Goal: Transaction & Acquisition: Purchase product/service

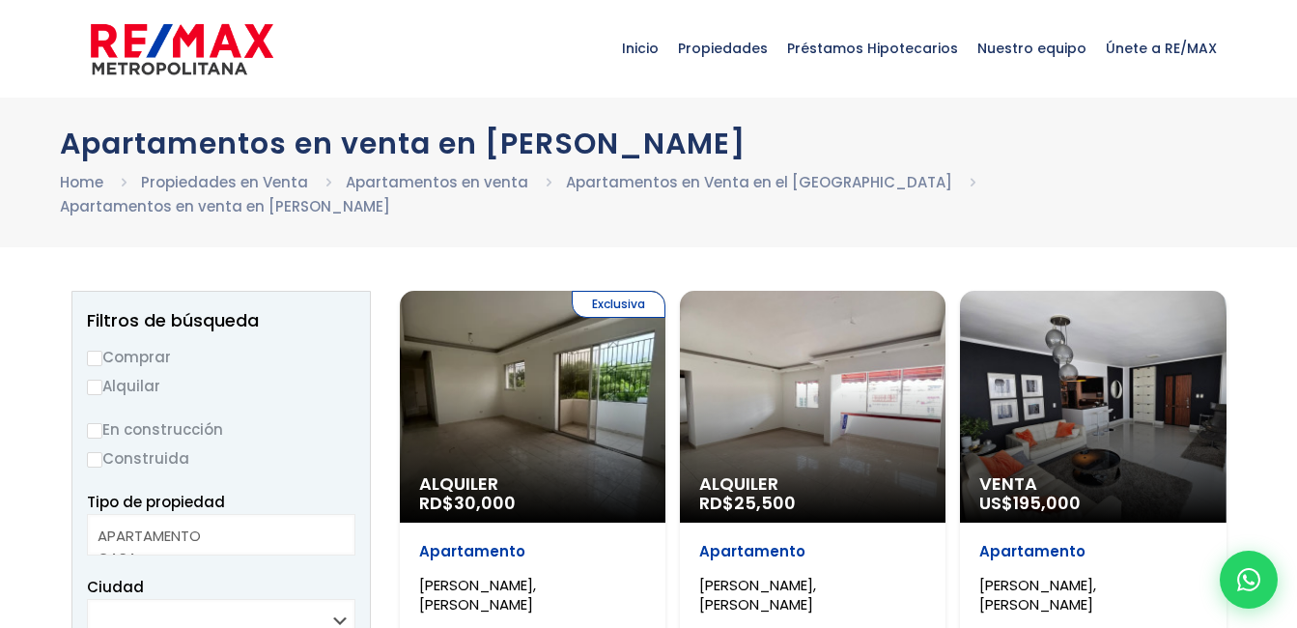
select select
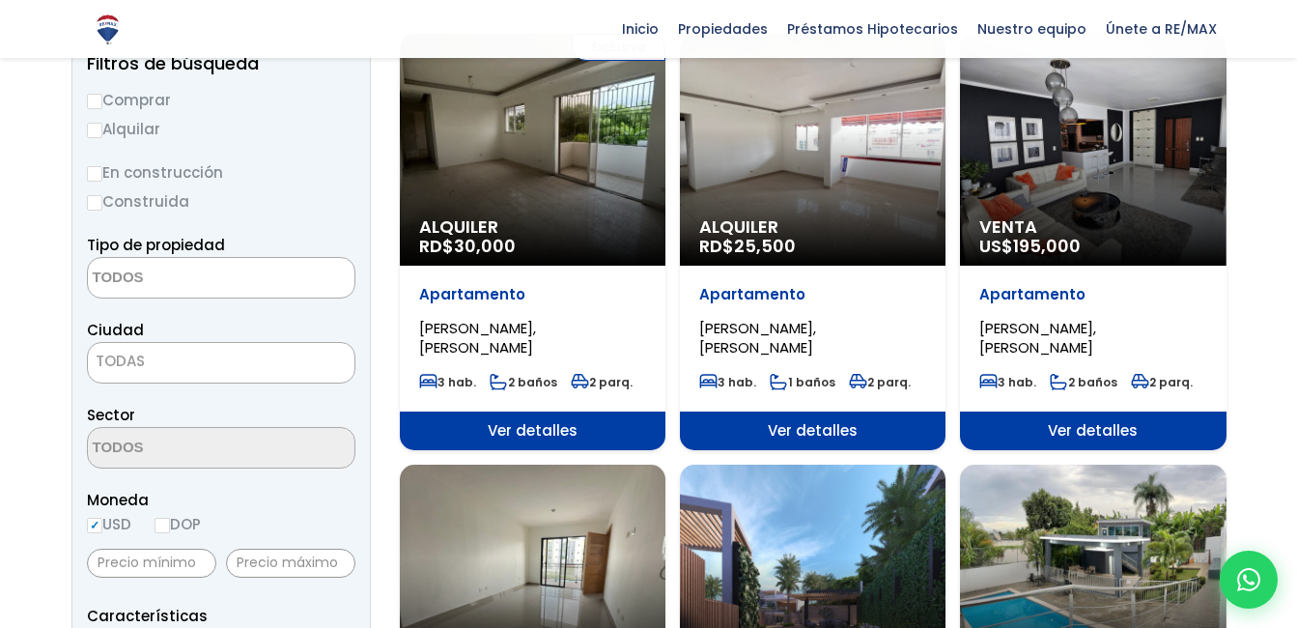
scroll to position [290, 0]
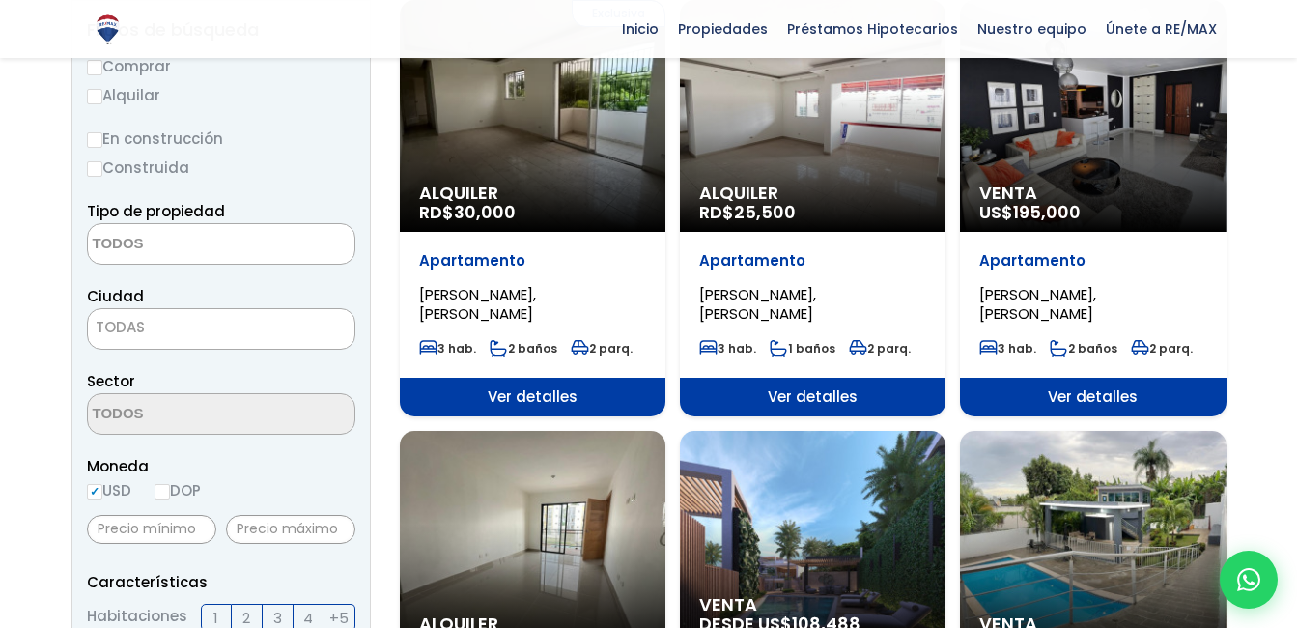
click at [665, 179] on div "Venta US$ 195,000" at bounding box center [533, 116] width 266 height 232
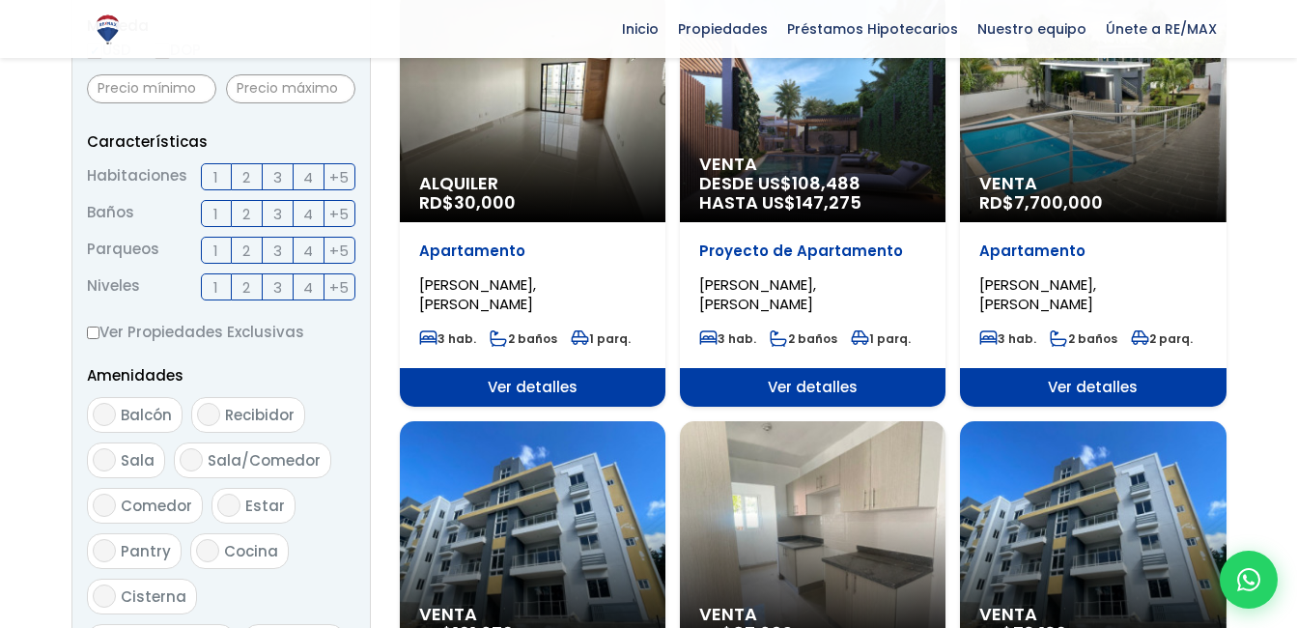
scroll to position [773, 0]
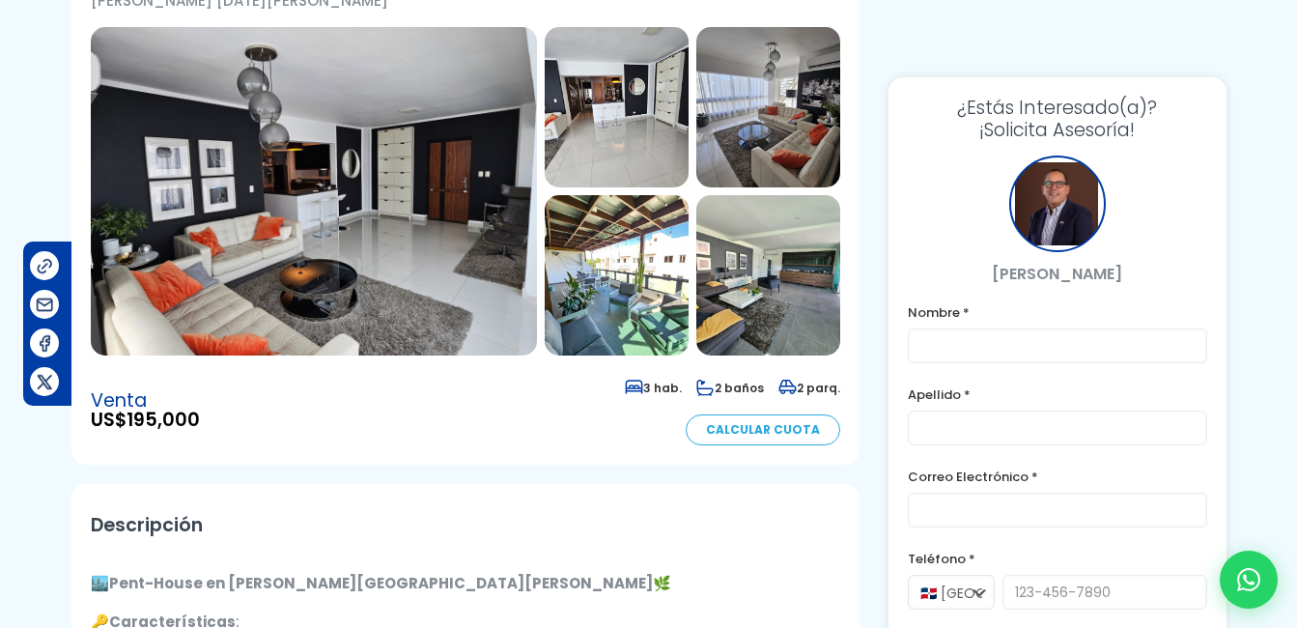
scroll to position [386, 0]
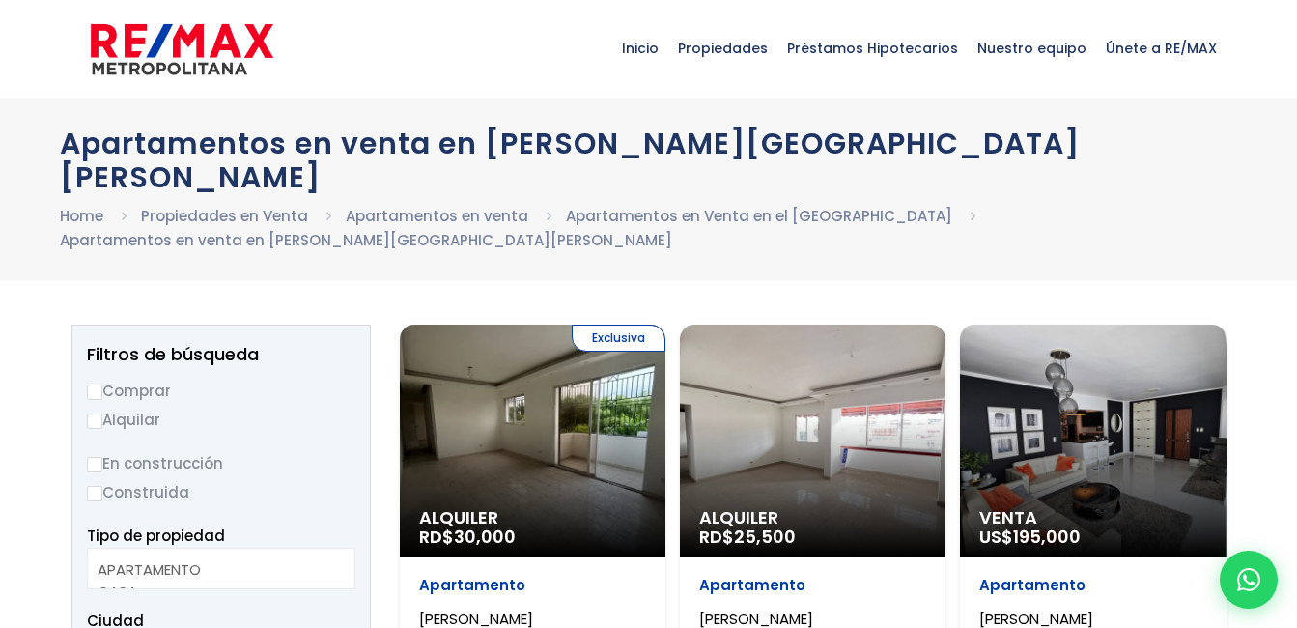
select select
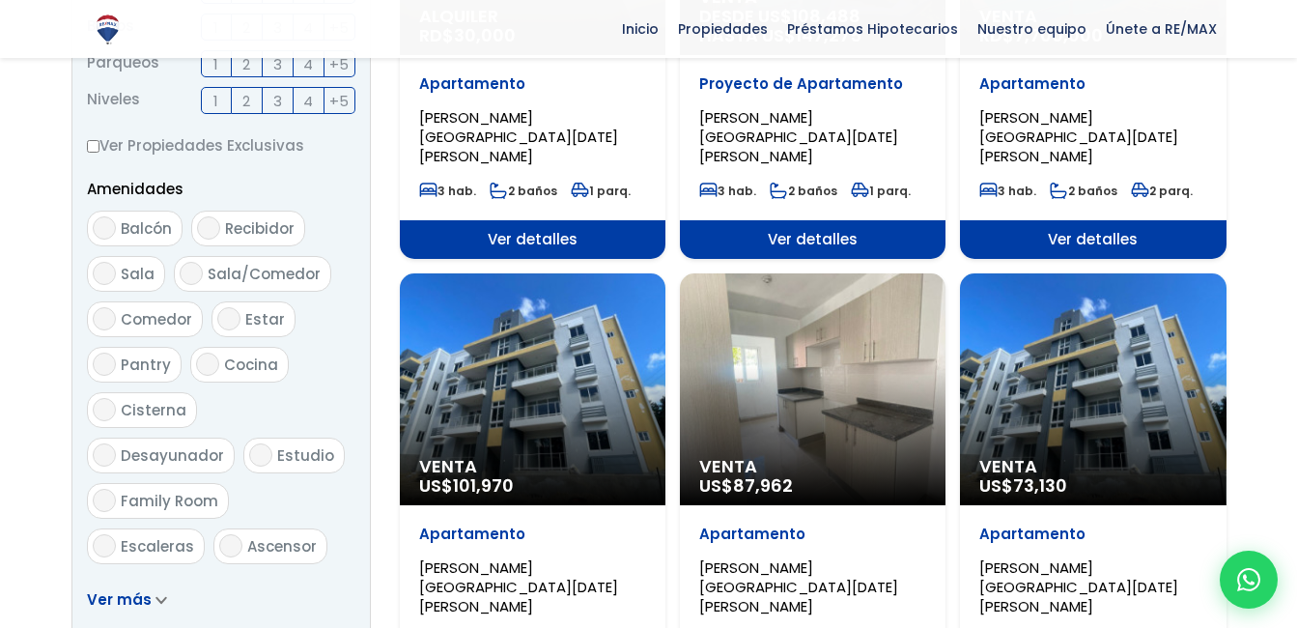
scroll to position [1062, 0]
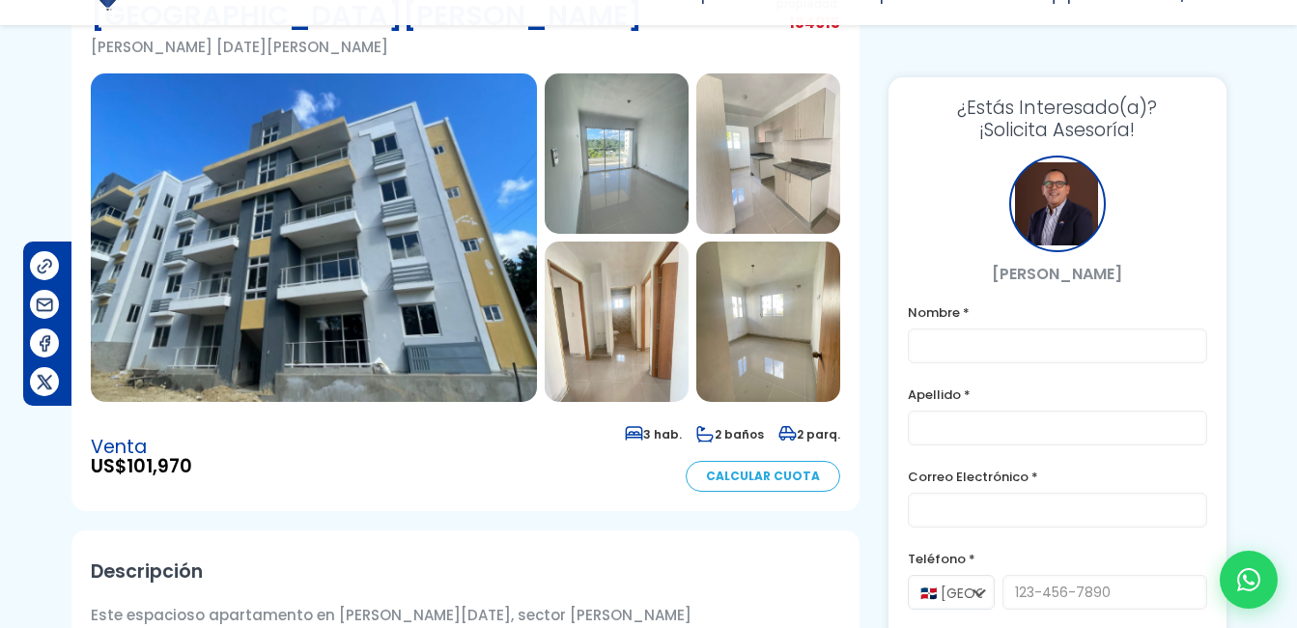
scroll to position [193, 0]
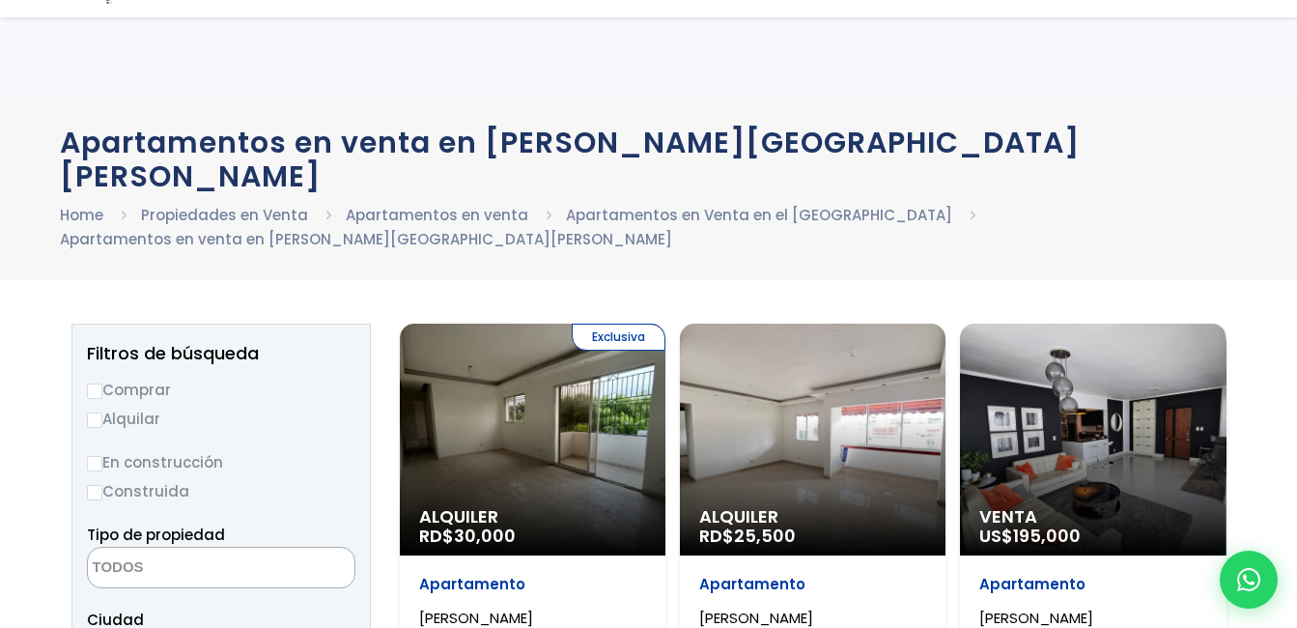
select select
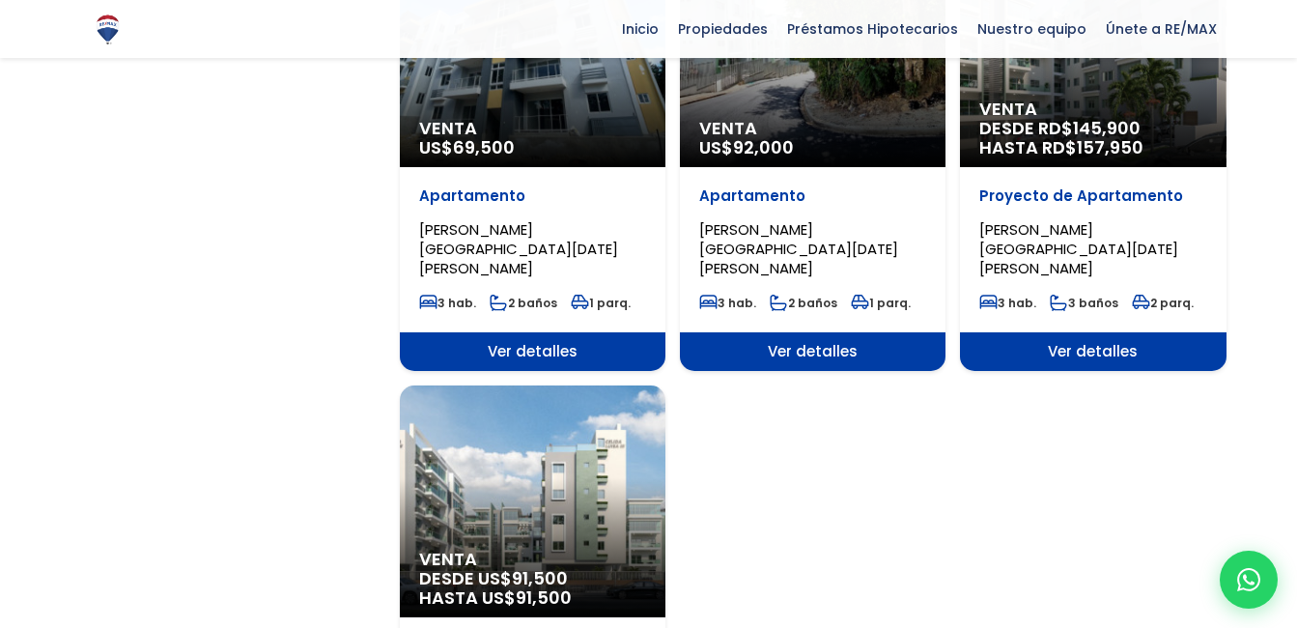
scroll to position [1932, 0]
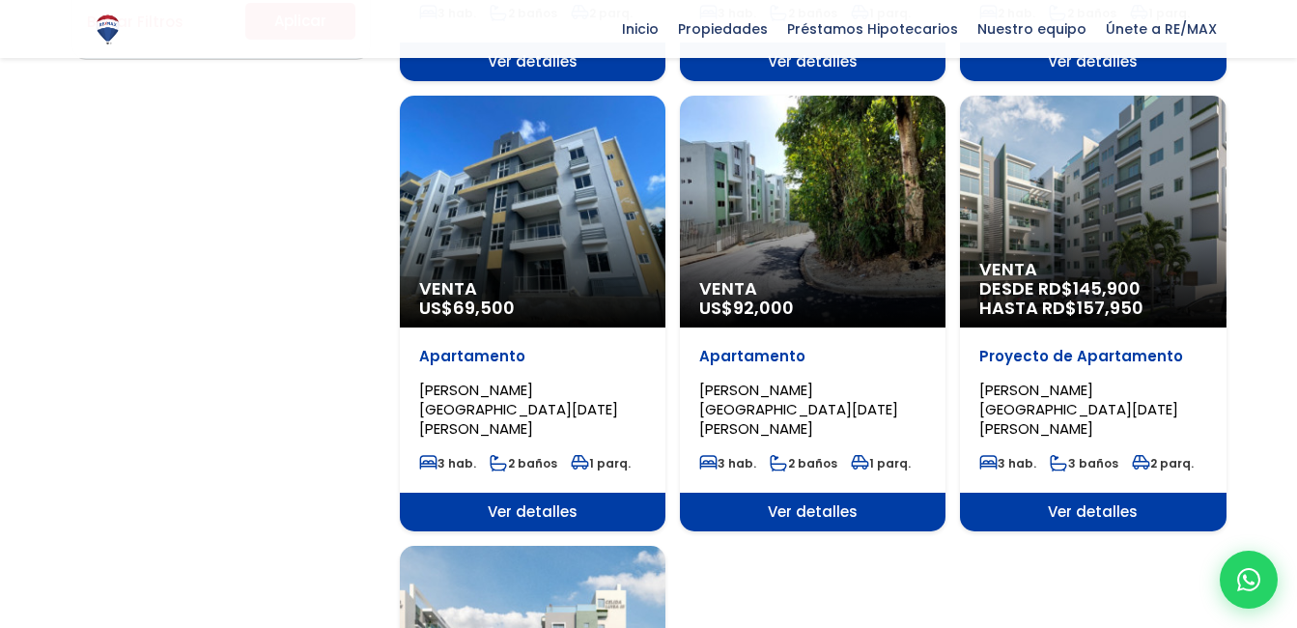
scroll to position [1545, 0]
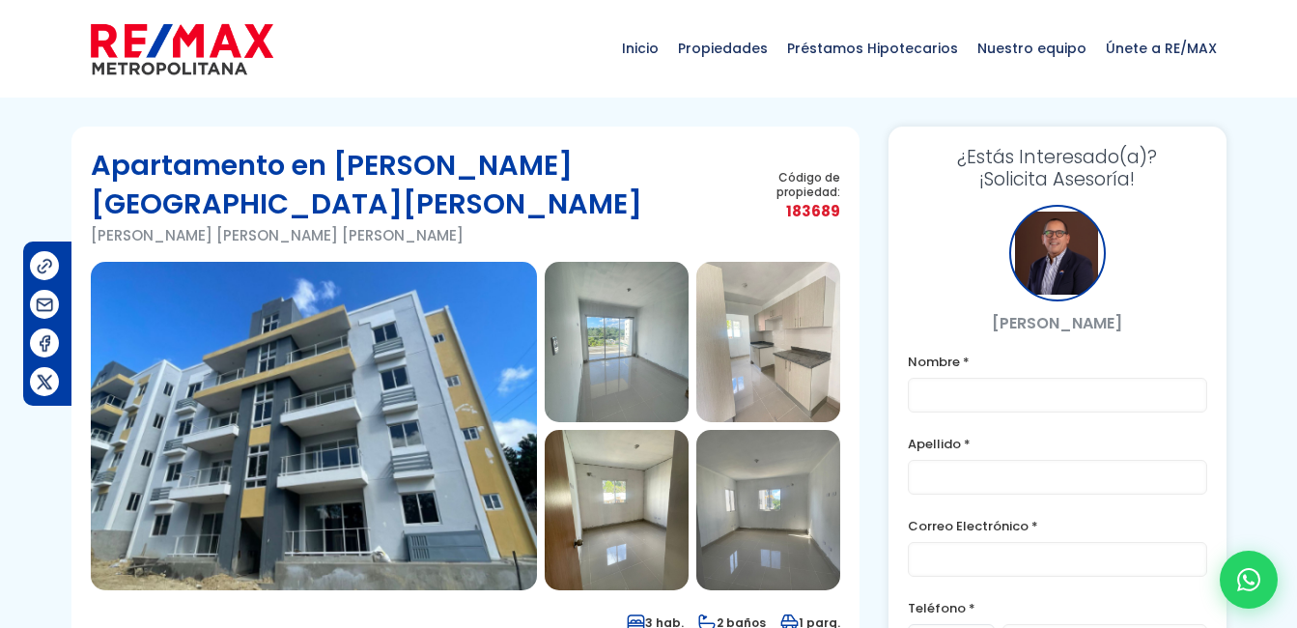
click at [609, 329] on img at bounding box center [617, 342] width 144 height 160
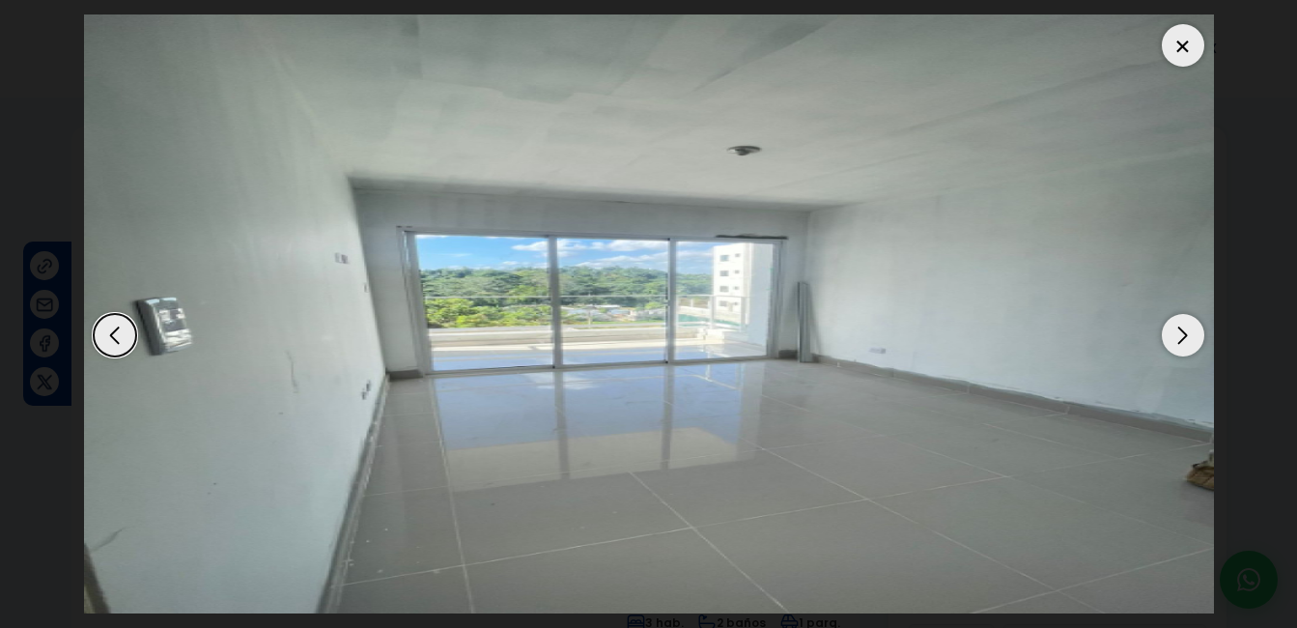
click at [1180, 330] on div "Next slide" at bounding box center [1183, 335] width 42 height 42
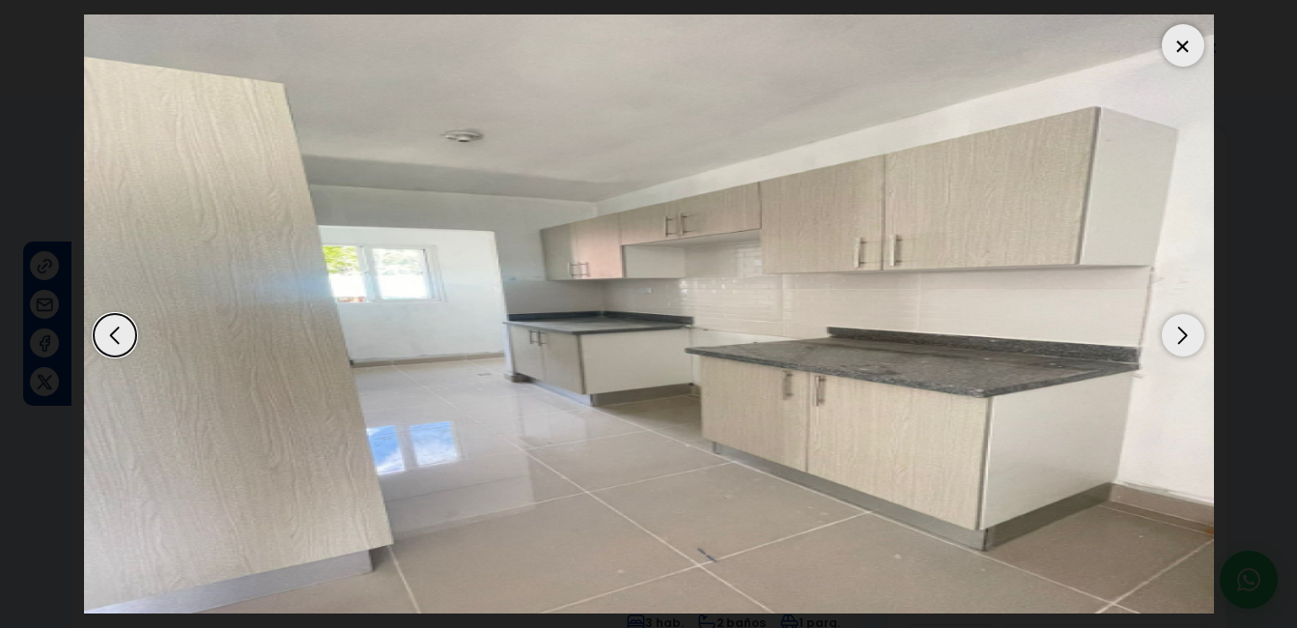
click at [1180, 330] on div "Next slide" at bounding box center [1183, 335] width 42 height 42
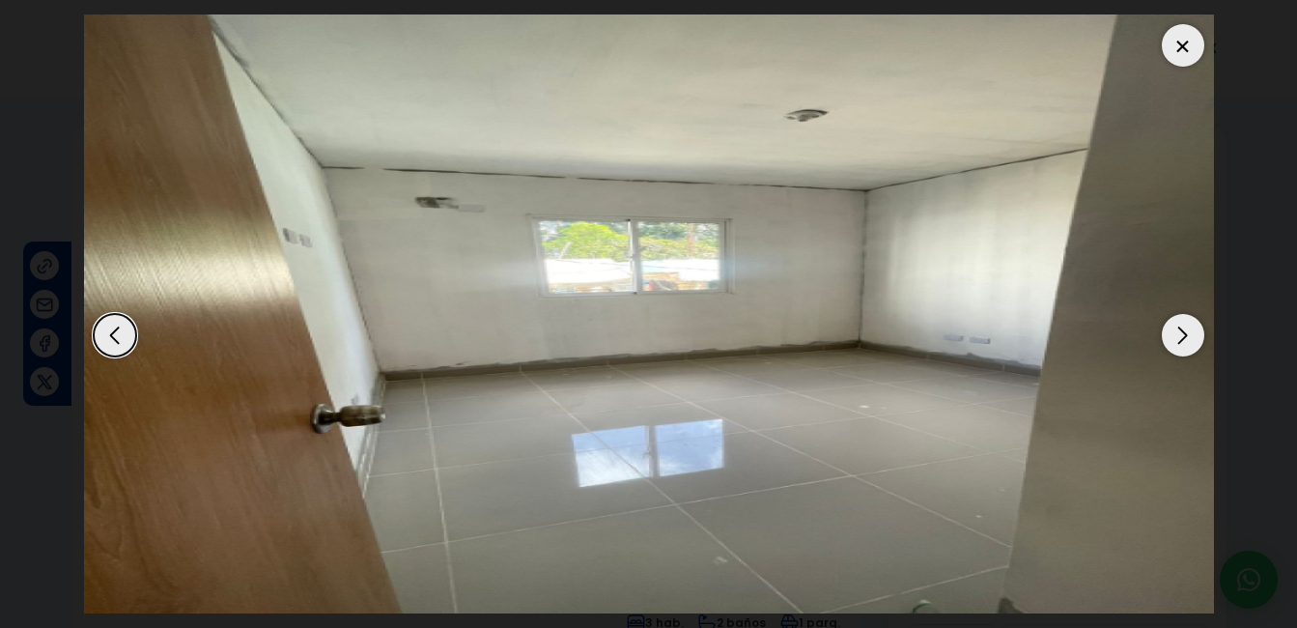
click at [1181, 330] on div "Next slide" at bounding box center [1183, 335] width 42 height 42
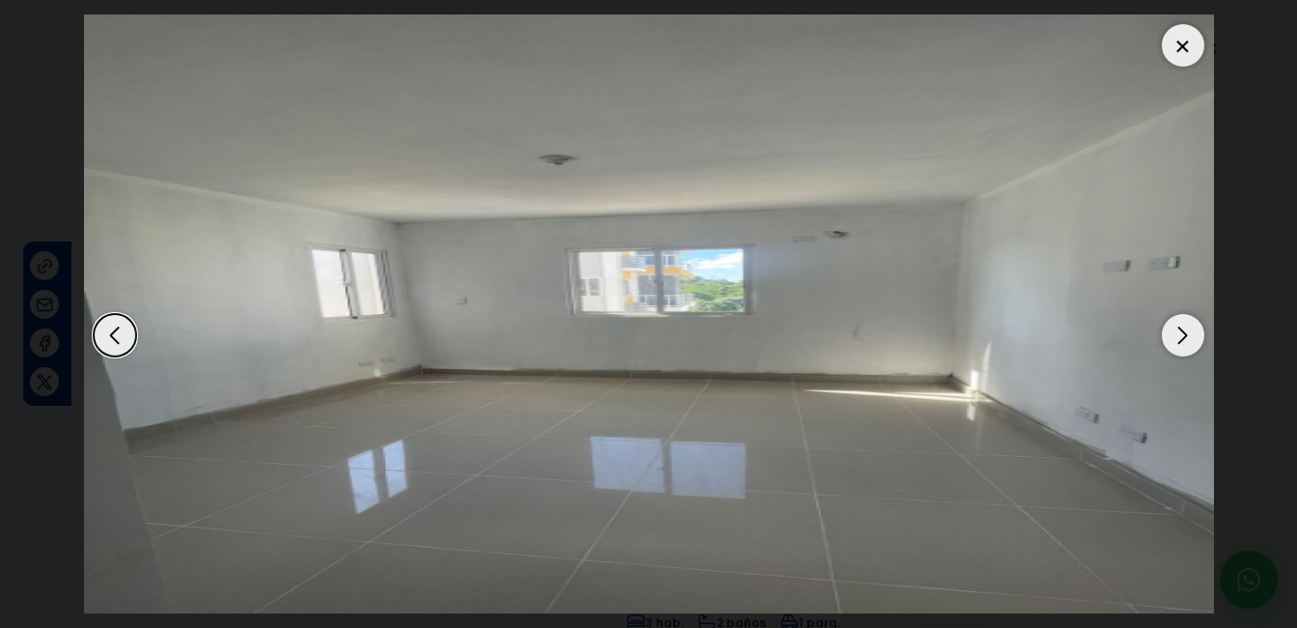
click at [1181, 330] on div "Next slide" at bounding box center [1183, 335] width 42 height 42
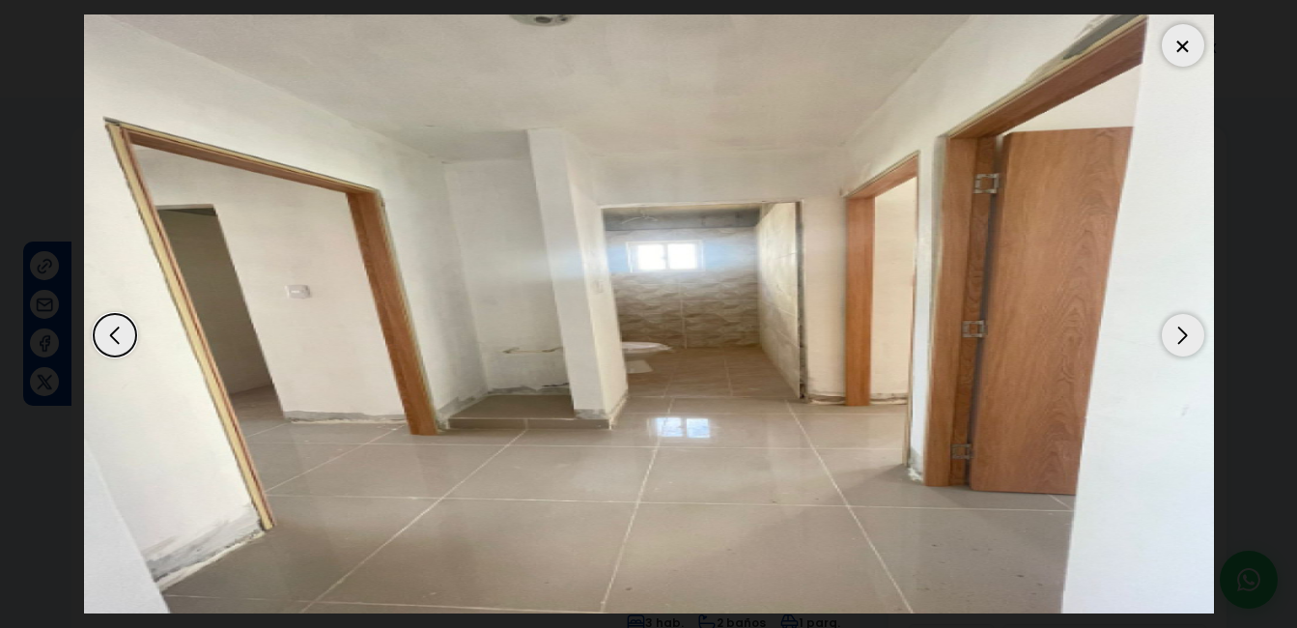
click at [1181, 330] on div "Next slide" at bounding box center [1183, 335] width 42 height 42
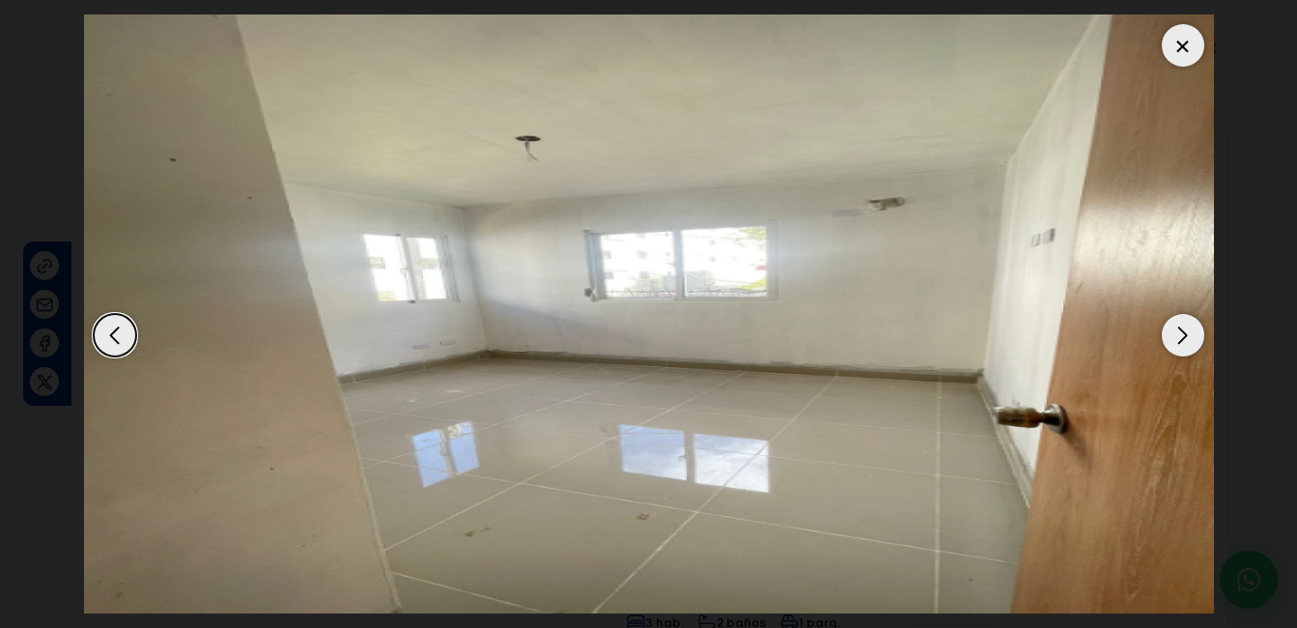
click at [1181, 330] on div "Next slide" at bounding box center [1183, 335] width 42 height 42
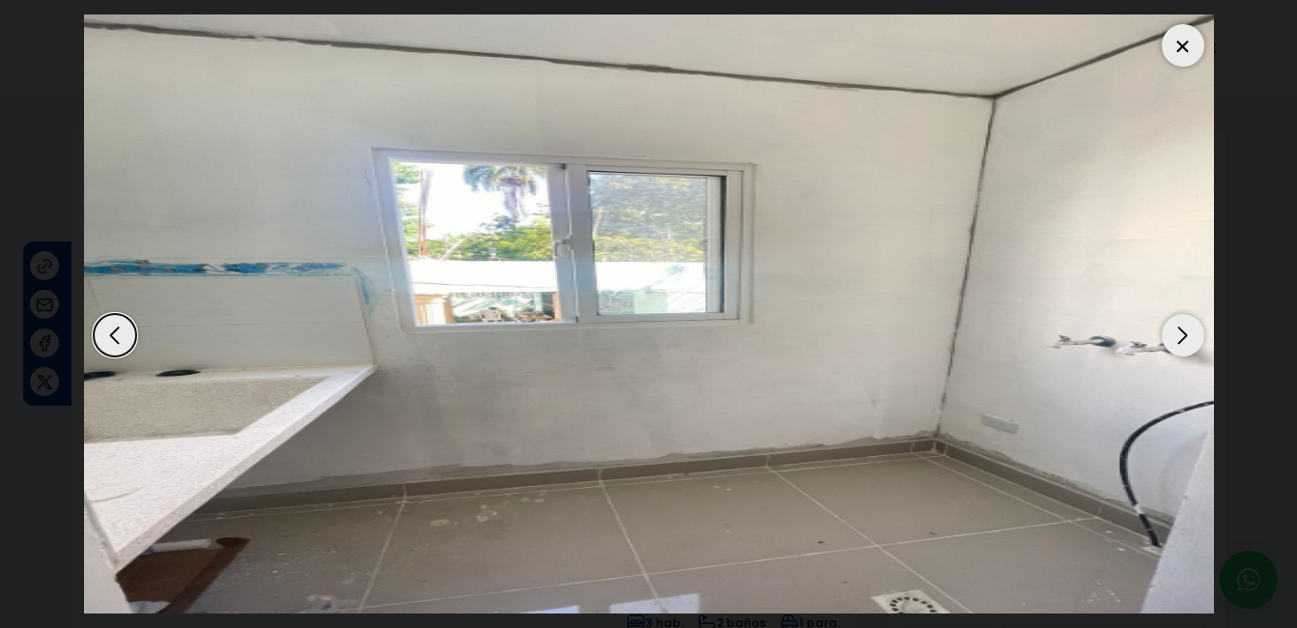
click at [1181, 330] on div "Next slide" at bounding box center [1183, 335] width 42 height 42
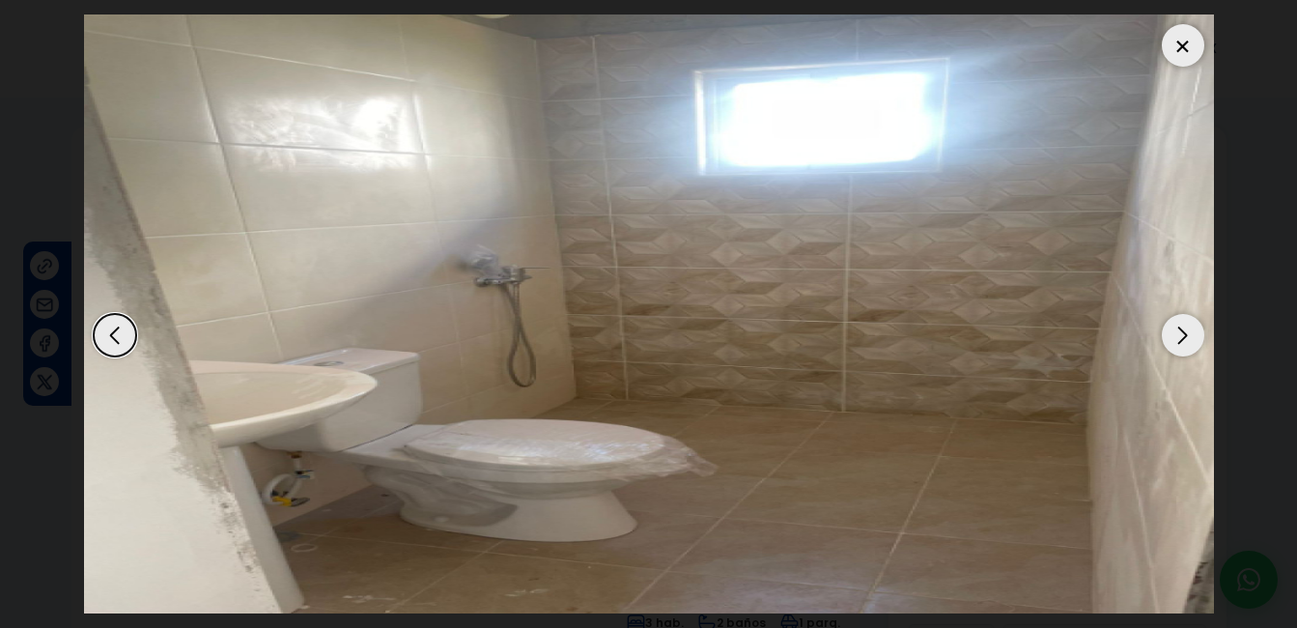
click at [1181, 330] on div "Next slide" at bounding box center [1183, 335] width 42 height 42
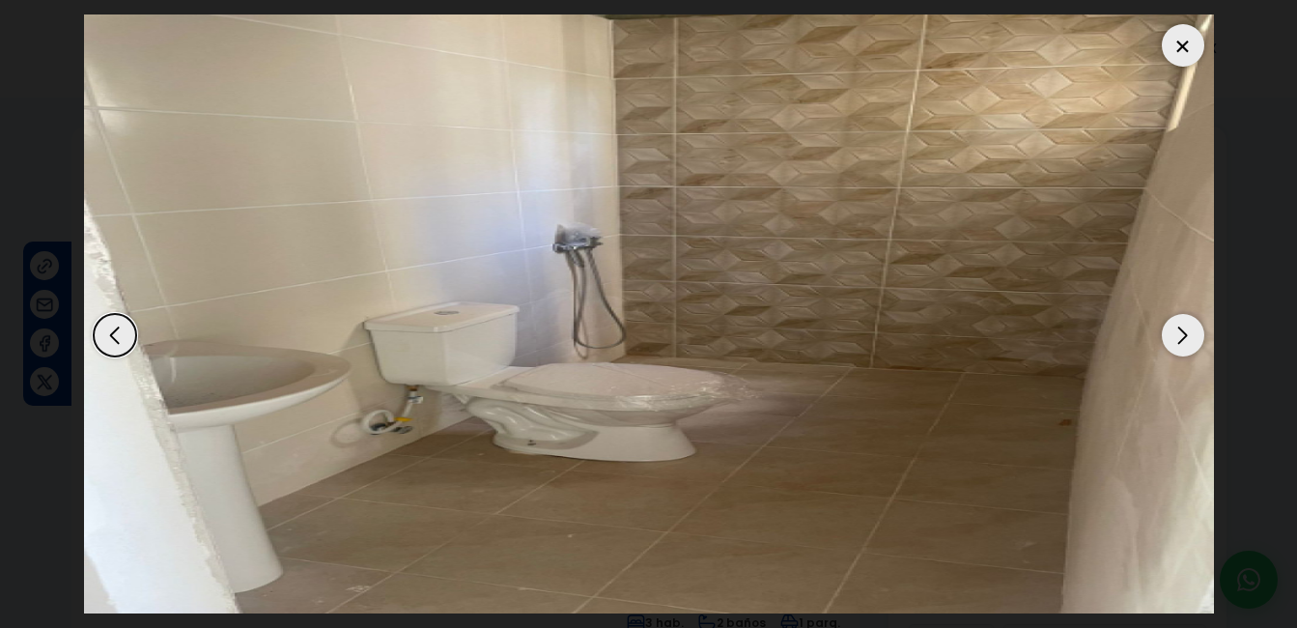
click at [1181, 330] on div "Next slide" at bounding box center [1183, 335] width 42 height 42
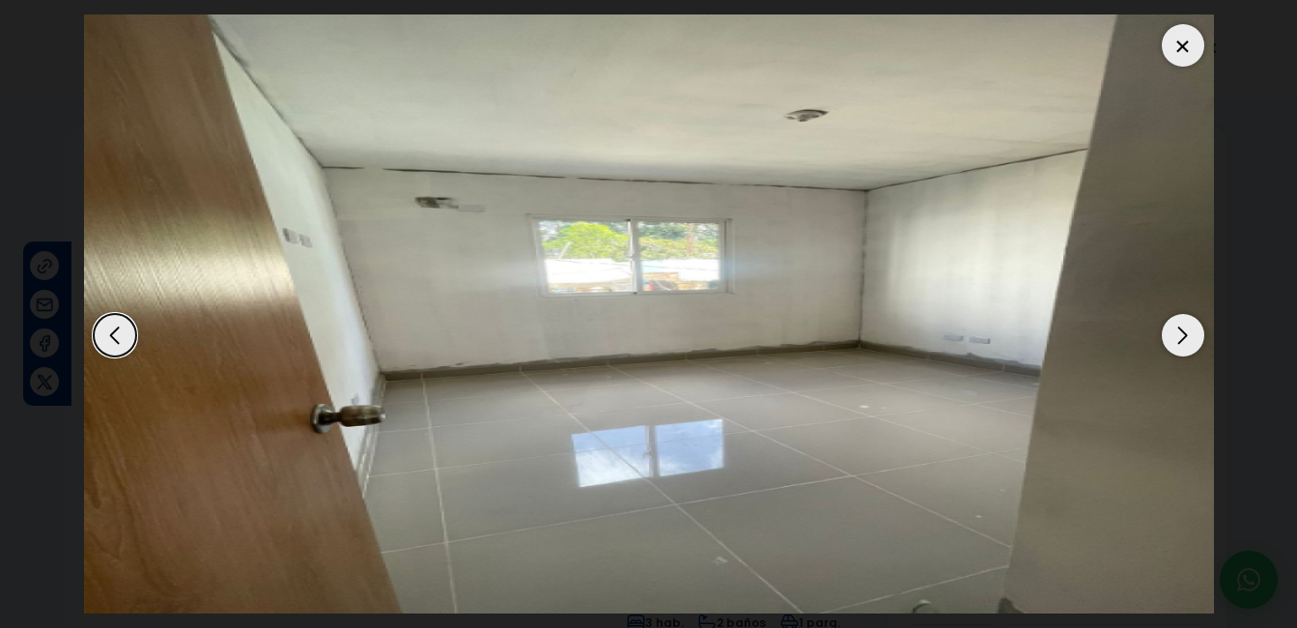
click at [1195, 326] on div "Next slide" at bounding box center [1183, 335] width 42 height 42
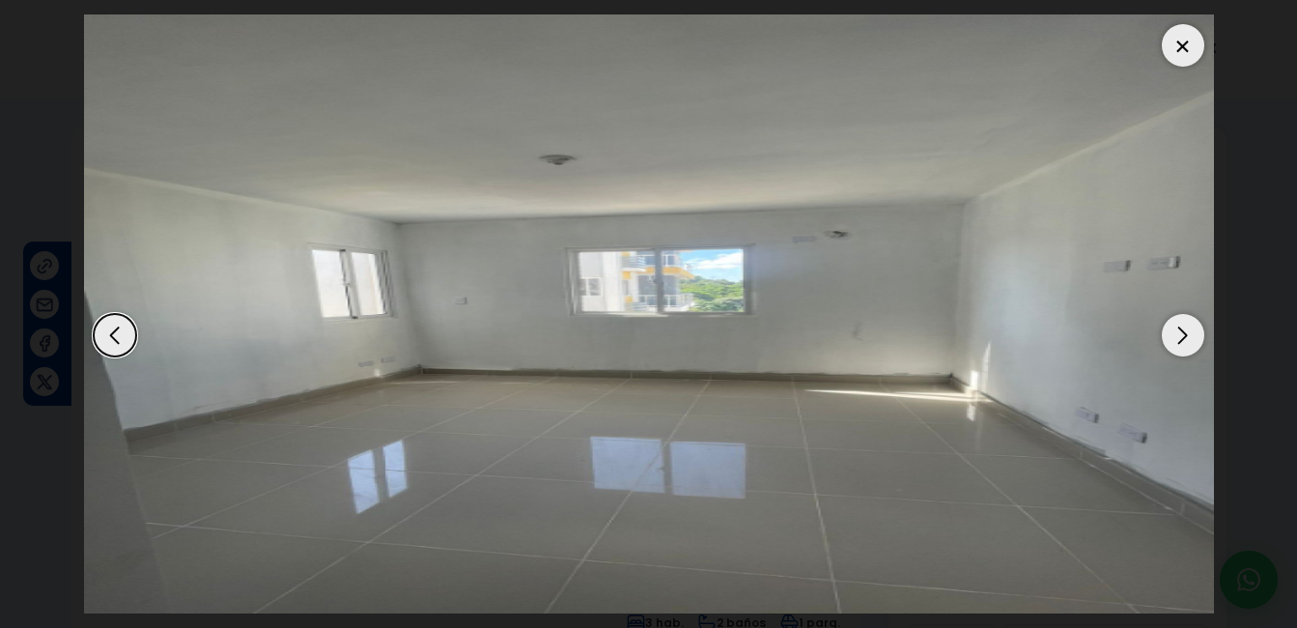
click at [1178, 346] on div "Next slide" at bounding box center [1183, 335] width 42 height 42
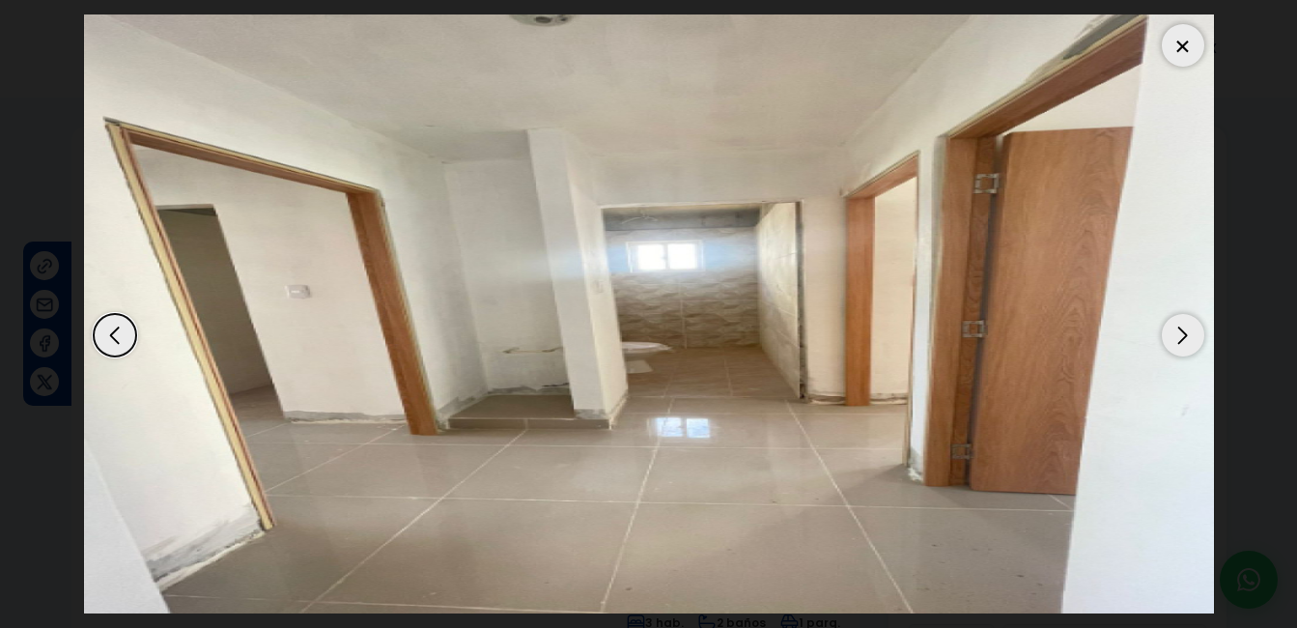
click at [1183, 46] on div at bounding box center [1183, 45] width 42 height 42
